Goal: Task Accomplishment & Management: Complete application form

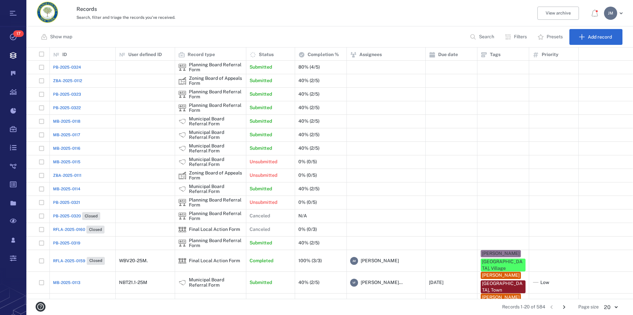
click at [608, 15] on div "J M" at bounding box center [610, 13] width 13 height 13
click at [572, 59] on span "Log out" at bounding box center [575, 57] width 16 height 7
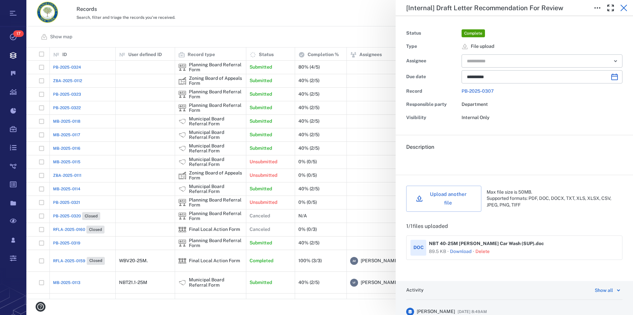
click at [623, 5] on icon "button" at bounding box center [623, 8] width 8 height 8
click at [622, 6] on icon "button" at bounding box center [623, 8] width 7 height 7
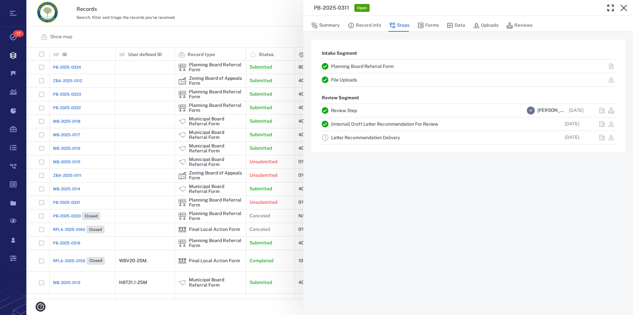
click at [622, 6] on icon "button" at bounding box center [623, 8] width 7 height 7
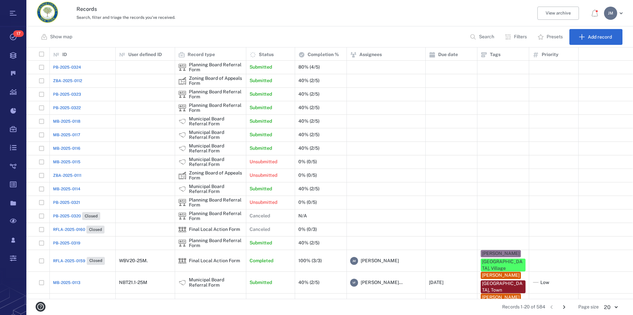
click at [521, 37] on p "Filters" at bounding box center [520, 37] width 13 height 7
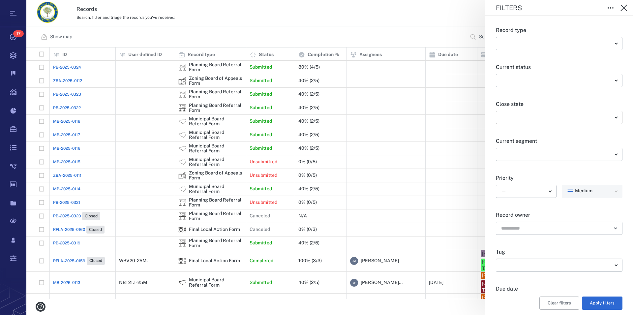
click at [528, 116] on body "Tasks 17 Records Boards Dashboard Reports Record types Guide steps Rules Form b…" at bounding box center [316, 157] width 633 height 315
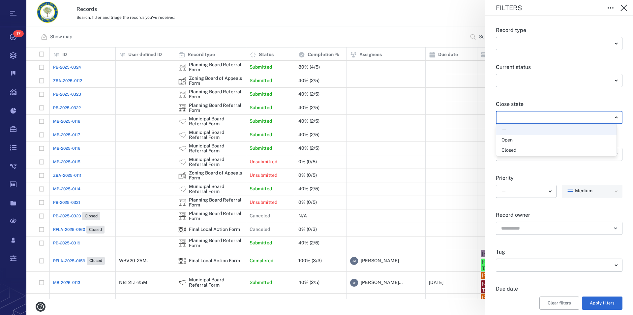
click at [530, 141] on div "Open" at bounding box center [556, 140] width 110 height 7
type input "*****"
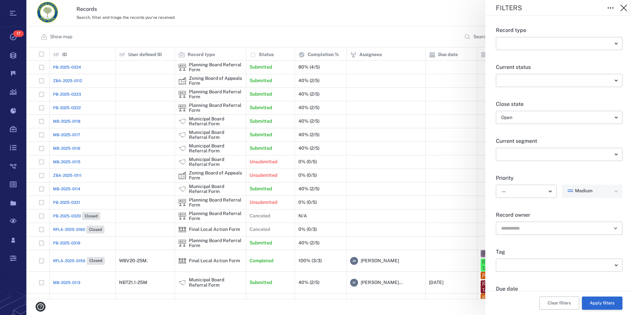
click at [602, 302] on button "Apply filters" at bounding box center [602, 302] width 41 height 13
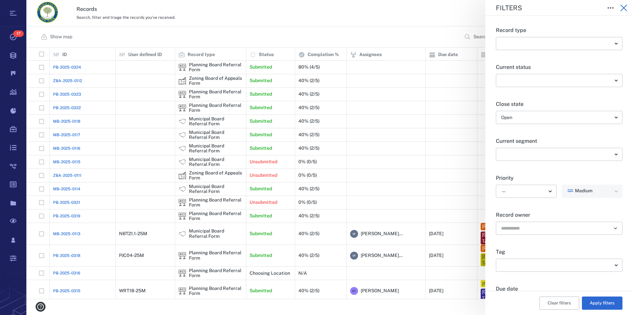
click at [623, 6] on icon "button" at bounding box center [623, 8] width 8 height 8
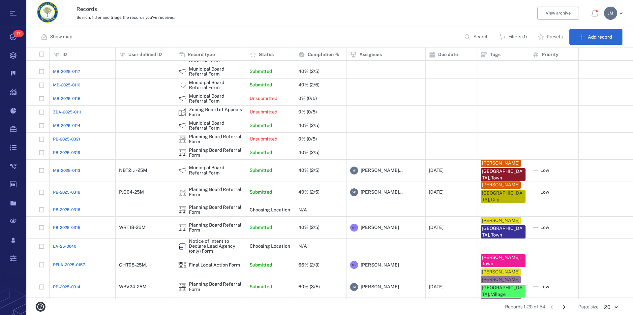
scroll to position [73, 0]
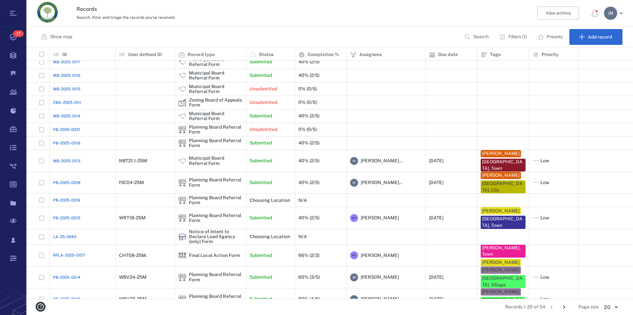
click at [564, 306] on icon "Go to next page" at bounding box center [564, 307] width 2 height 4
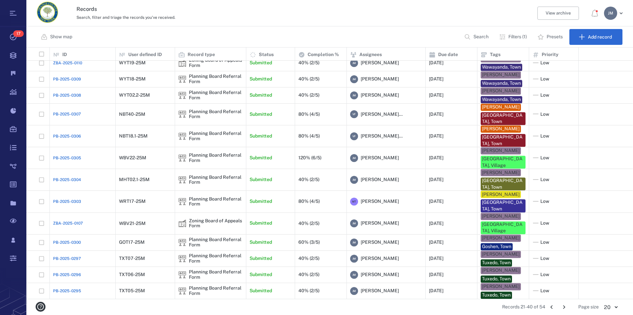
scroll to position [116, 0]
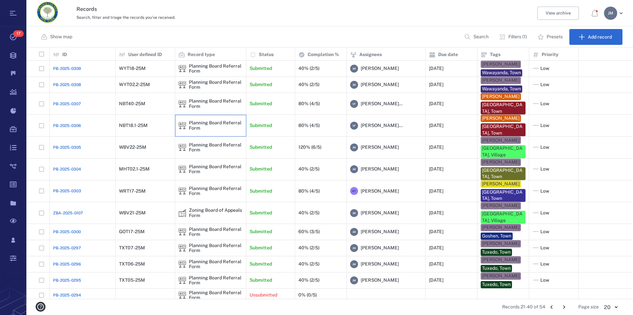
click at [197, 126] on div "Planning Board Referral Form" at bounding box center [216, 125] width 54 height 10
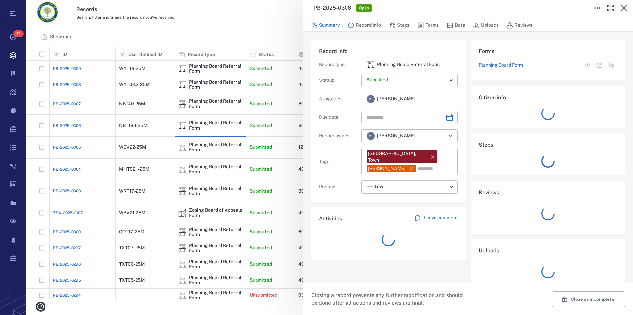
type input "**********"
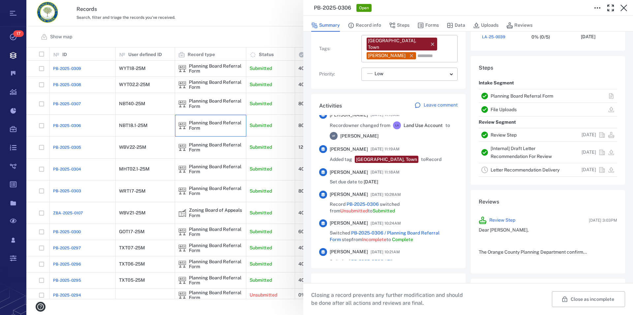
scroll to position [263, 0]
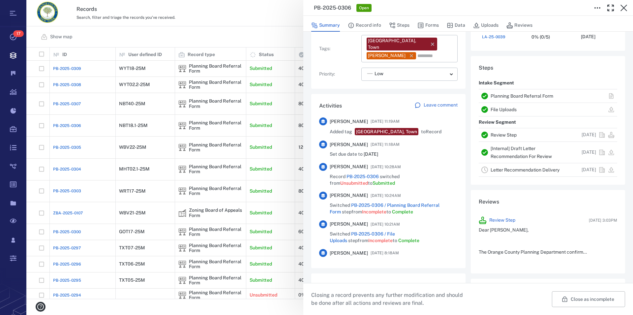
click at [506, 95] on link "Planning Board Referral Form" at bounding box center [521, 95] width 63 height 5
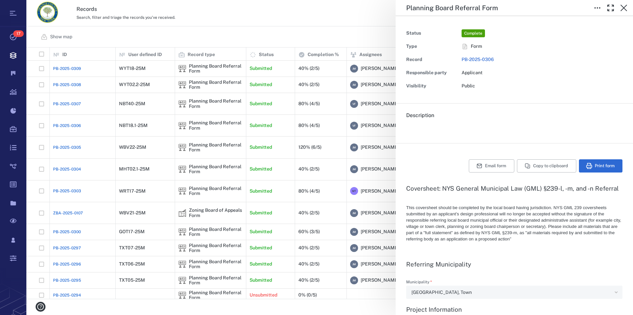
type textarea "*"
type input "**********"
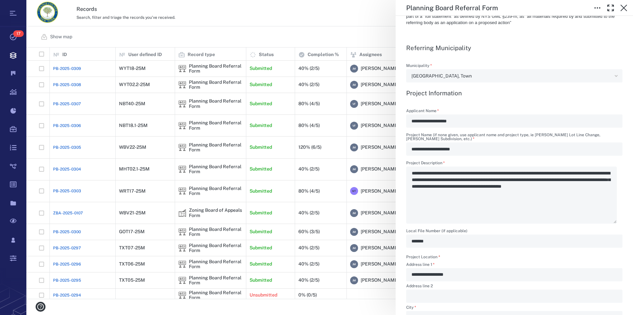
scroll to position [225, 0]
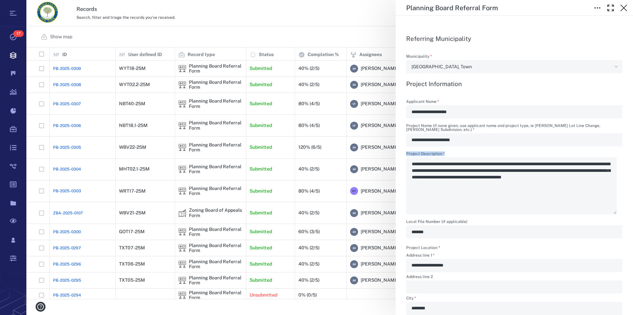
drag, startPoint x: 411, startPoint y: 168, endPoint x: 511, endPoint y: 175, distance: 100.7
click at [511, 175] on div "**********" at bounding box center [514, 183] width 216 height 63
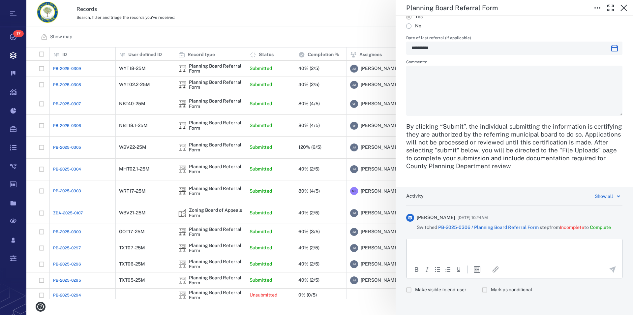
scroll to position [1444, 0]
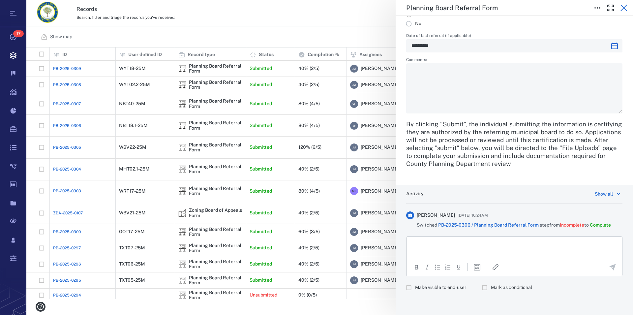
click at [623, 8] on icon "button" at bounding box center [623, 8] width 7 height 7
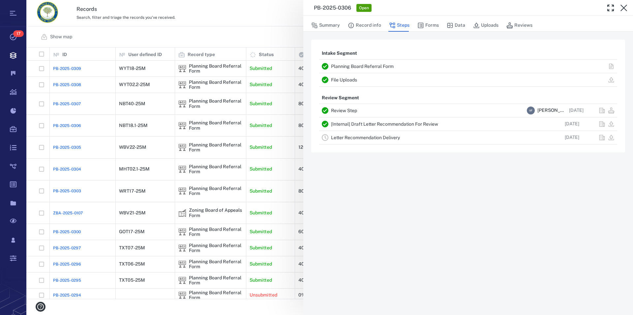
click at [344, 81] on link "File Uploads" at bounding box center [344, 79] width 26 height 5
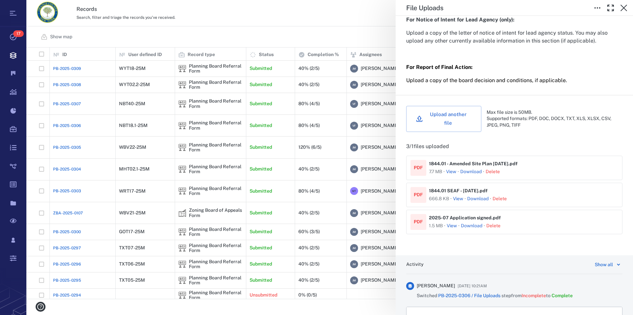
click at [456, 174] on button "View" at bounding box center [451, 171] width 10 height 7
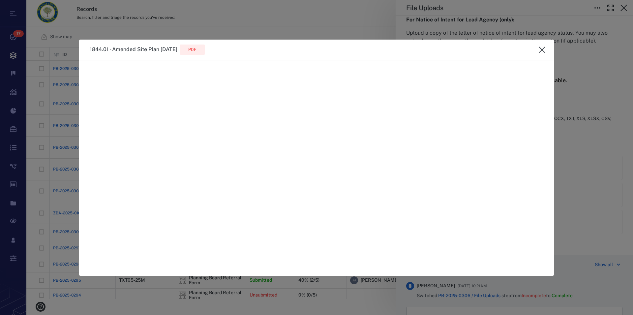
click at [542, 46] on button "close" at bounding box center [541, 49] width 13 height 13
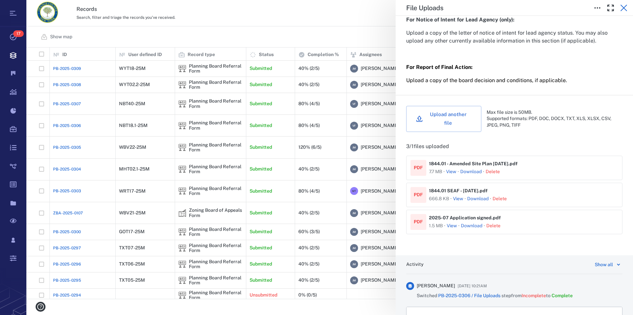
click at [626, 10] on icon "button" at bounding box center [623, 8] width 8 height 8
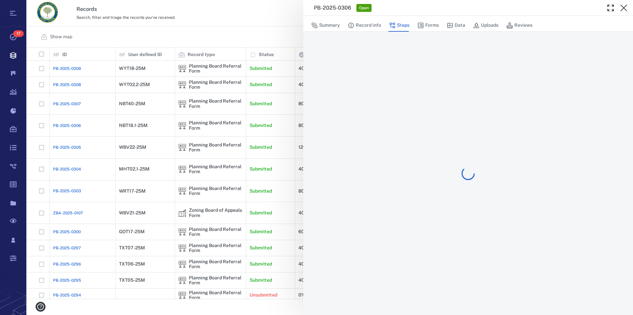
click at [626, 10] on icon "button" at bounding box center [623, 8] width 8 height 8
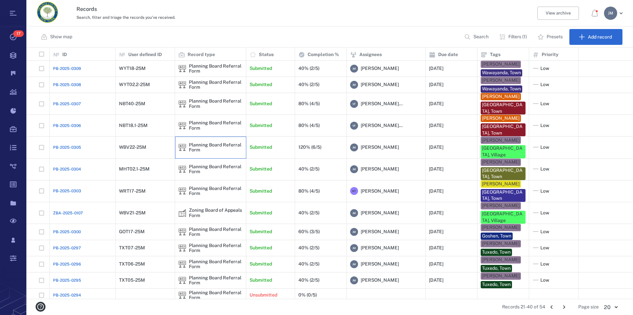
click at [190, 143] on div "Planning Board Referral Form" at bounding box center [216, 147] width 54 height 10
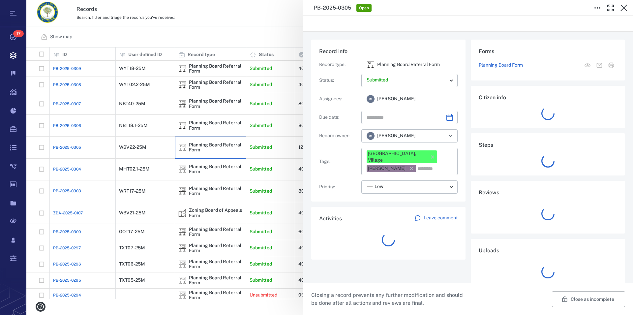
type input "**********"
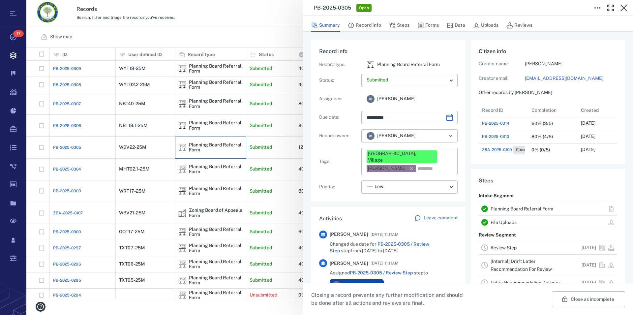
scroll to position [6, 6]
click at [625, 9] on icon "button" at bounding box center [623, 8] width 8 height 8
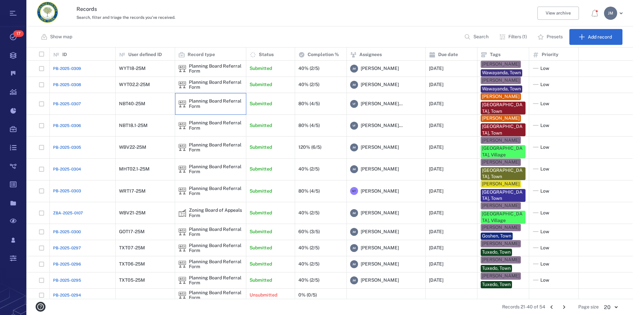
click at [202, 106] on div "Planning Board Referral Form" at bounding box center [216, 104] width 54 height 10
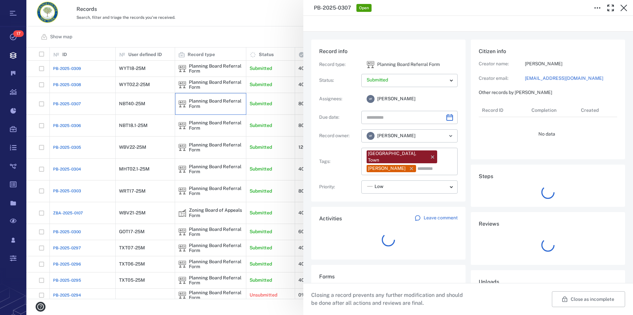
type input "**********"
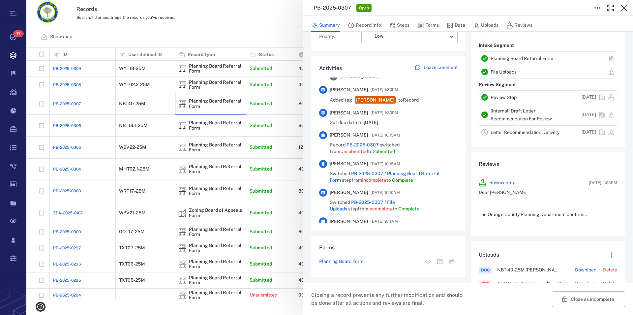
scroll to position [263, 0]
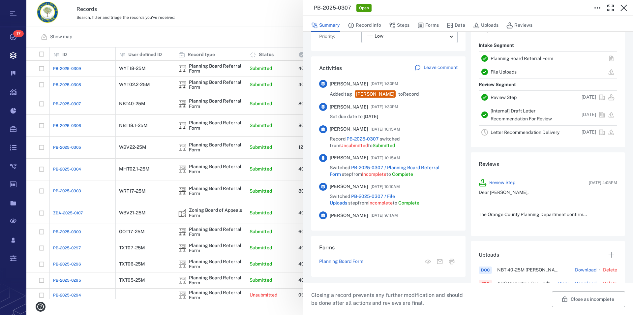
click at [508, 57] on link "Planning Board Referral Form" at bounding box center [521, 58] width 63 height 5
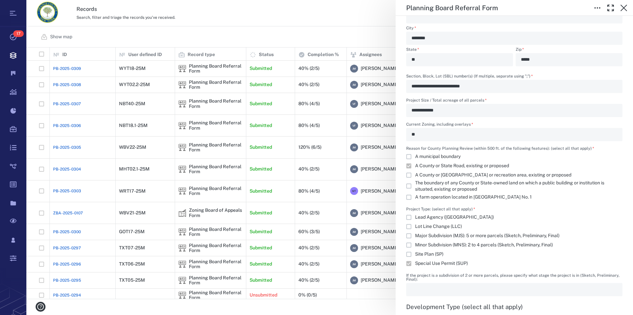
scroll to position [236, 600]
type textarea "*"
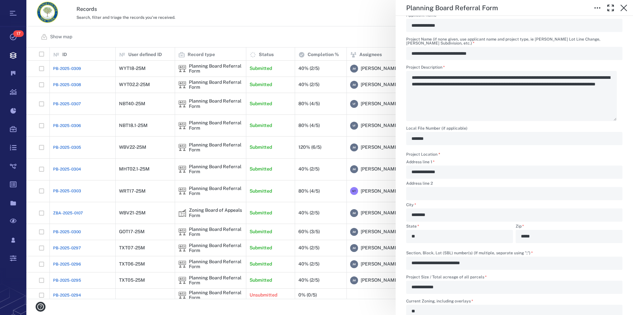
scroll to position [263, 0]
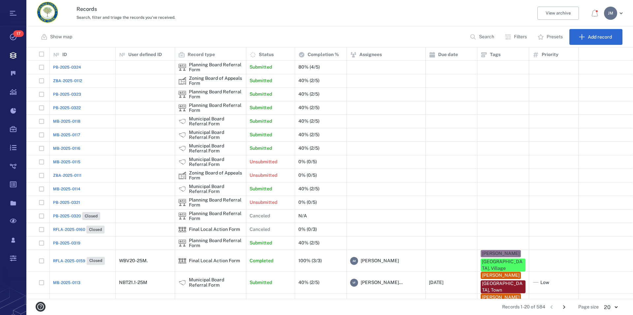
click at [481, 36] on p "Search" at bounding box center [486, 37] width 15 height 7
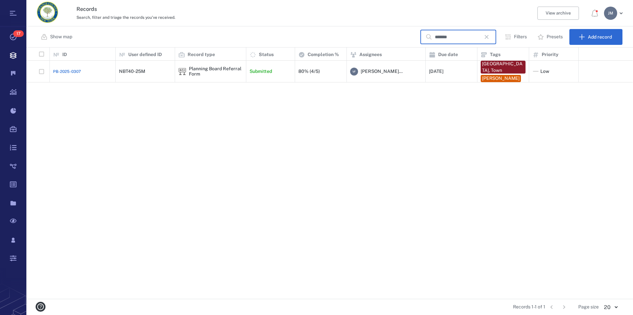
type input "*******"
click at [490, 37] on icon "button" at bounding box center [486, 37] width 8 height 8
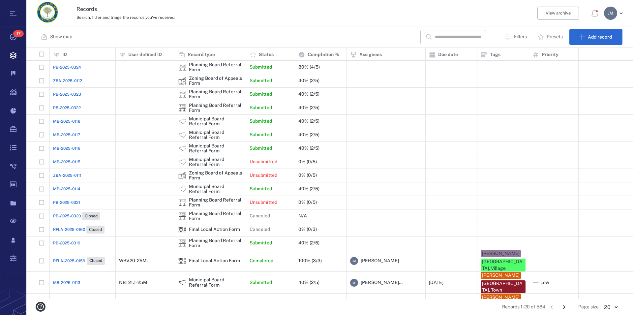
click at [481, 37] on input "text" at bounding box center [458, 37] width 46 height 14
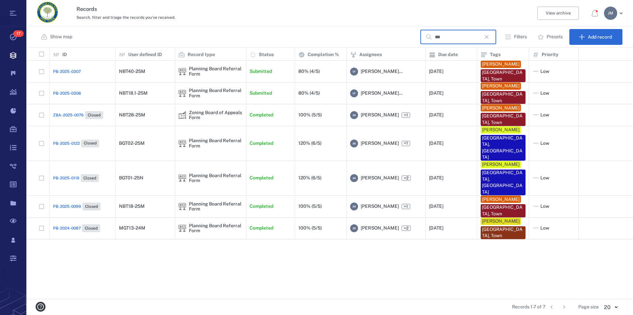
type input "***"
click at [194, 201] on div "Planning Board Referral Form" at bounding box center [216, 206] width 54 height 10
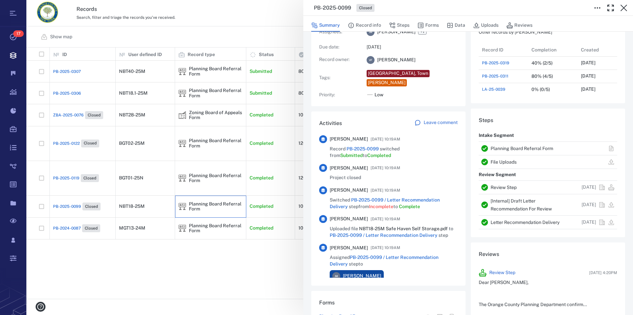
scroll to position [75, 0]
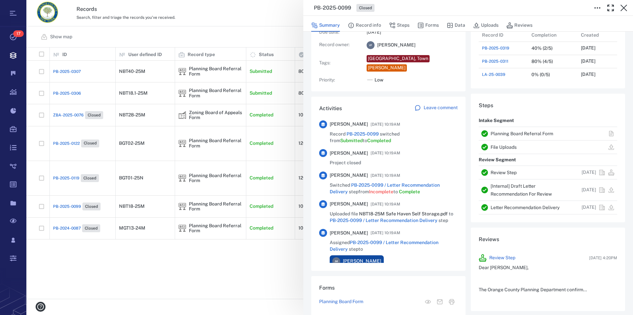
click at [513, 132] on link "Planning Board Referral Form" at bounding box center [521, 133] width 63 height 5
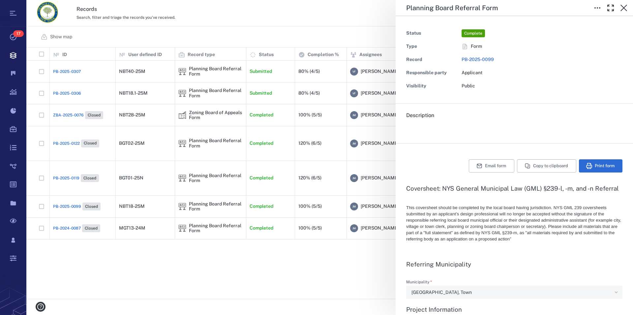
type input "**********"
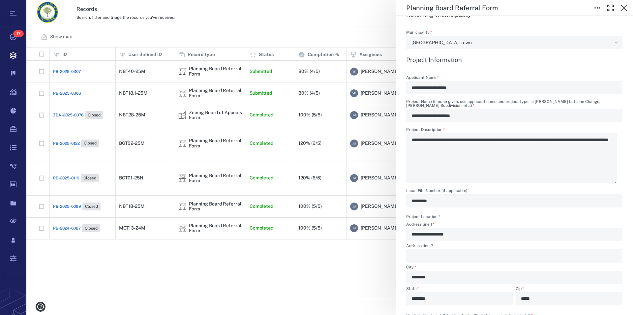
scroll to position [263, 0]
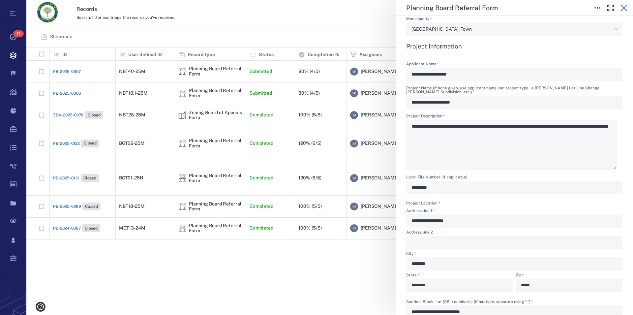
click at [627, 5] on icon "button" at bounding box center [623, 8] width 8 height 8
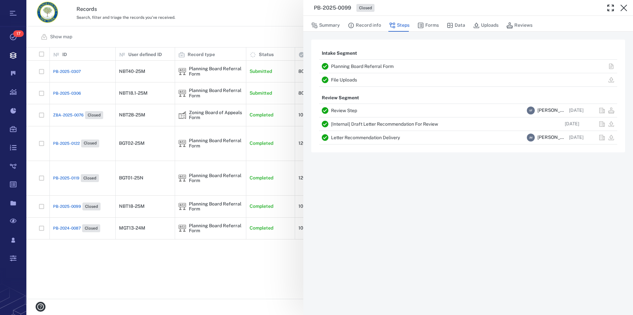
click at [627, 5] on icon "button" at bounding box center [623, 8] width 8 height 8
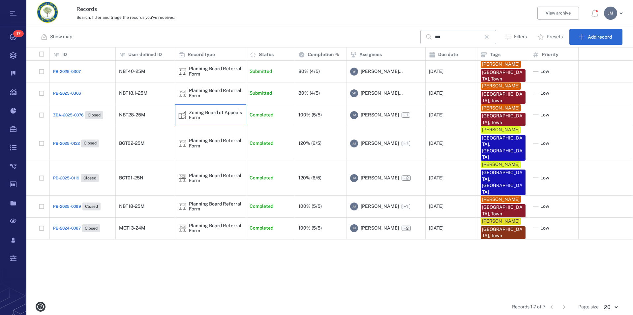
click at [196, 114] on div "Zoning Board of Appeals Form" at bounding box center [216, 115] width 54 height 10
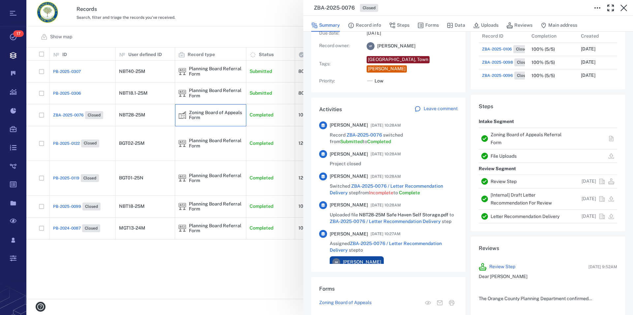
scroll to position [75, 0]
click at [534, 134] on link "Zoning Board of Appeals Referral Form" at bounding box center [525, 137] width 71 height 13
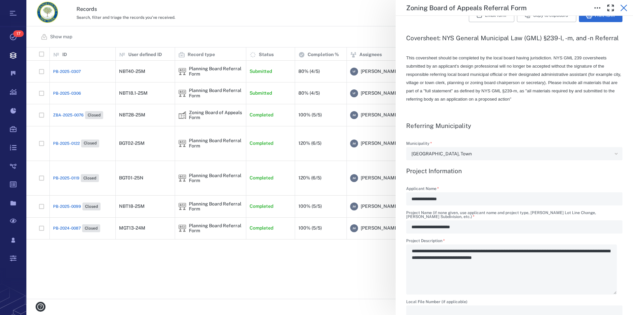
click at [623, 9] on icon "button" at bounding box center [623, 8] width 8 height 8
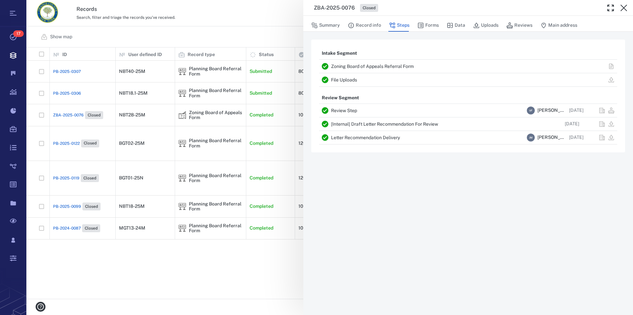
click at [623, 9] on icon "button" at bounding box center [623, 8] width 8 height 8
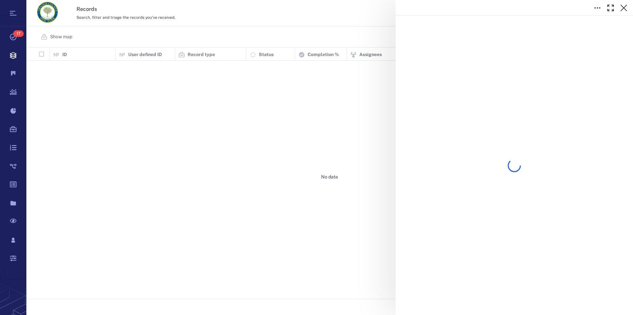
scroll to position [245, 600]
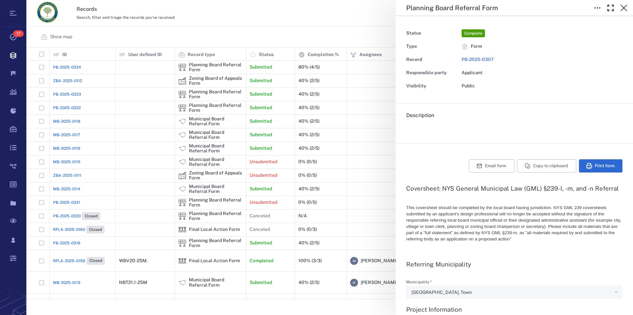
type input "**********"
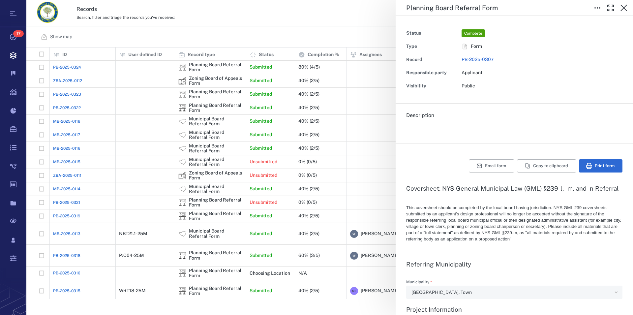
scroll to position [0, 0]
